Goal: Find specific page/section: Find specific page/section

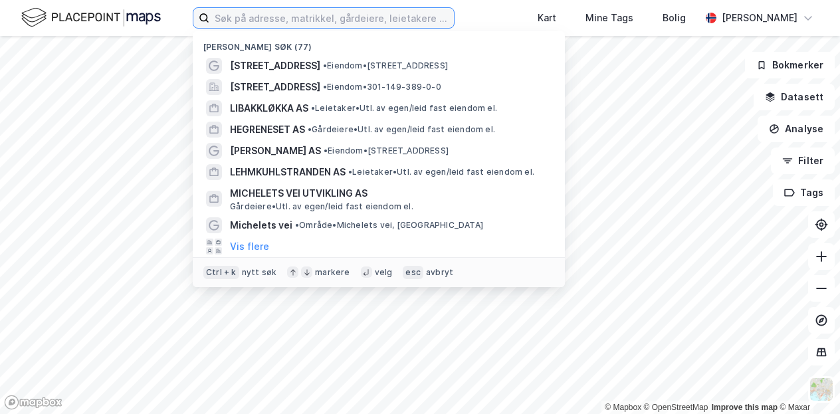
click at [348, 18] on input at bounding box center [331, 18] width 245 height 20
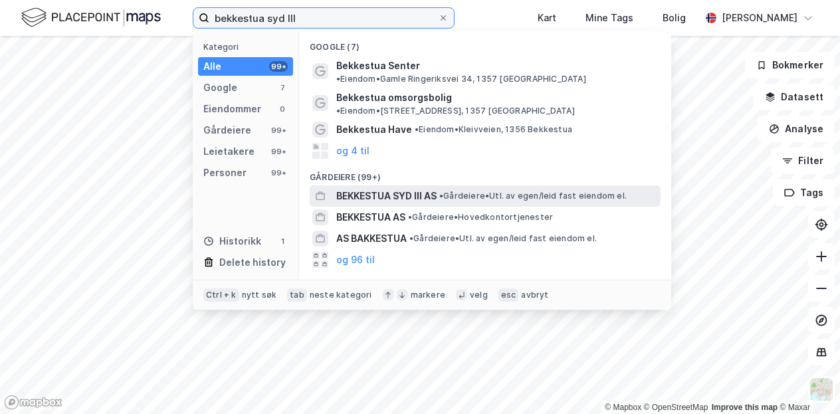
type input "bekkestua syd III"
click at [449, 188] on div "BEKKESTUA SYD III AS • Gårdeiere • Utl. av egen/leid fast eiendom el." at bounding box center [497, 196] width 322 height 16
